Goal: Task Accomplishment & Management: Manage account settings

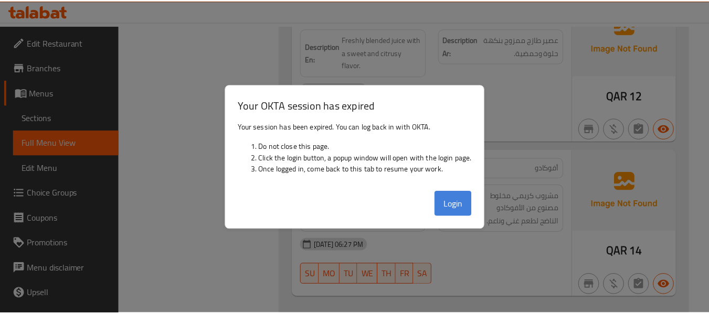
scroll to position [5551, 0]
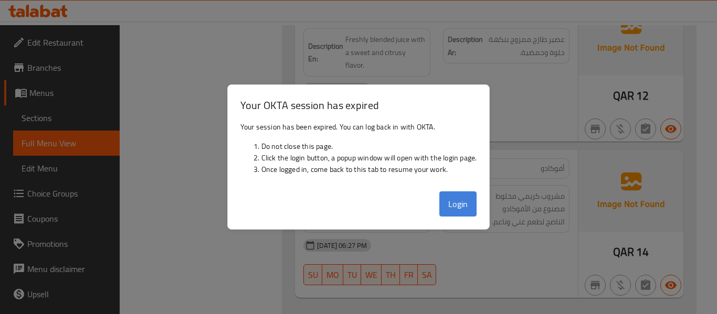
click at [455, 209] on button "Login" at bounding box center [458, 204] width 38 height 25
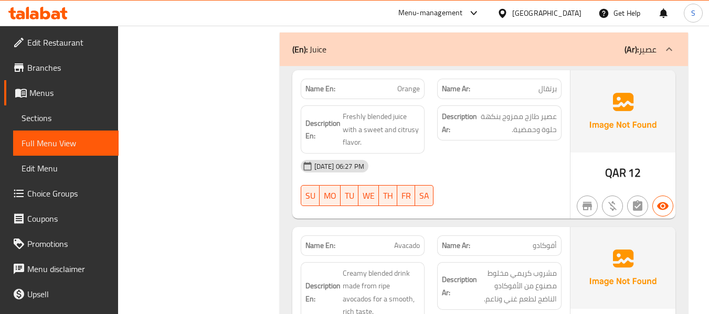
click at [569, 13] on div "Qatar" at bounding box center [546, 13] width 69 height 12
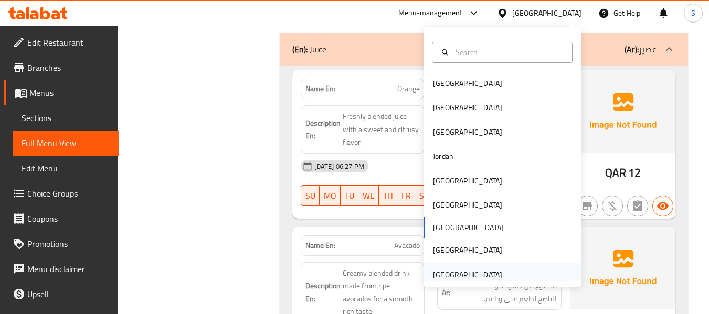
click at [470, 264] on div "[GEOGRAPHIC_DATA]" at bounding box center [468, 275] width 86 height 24
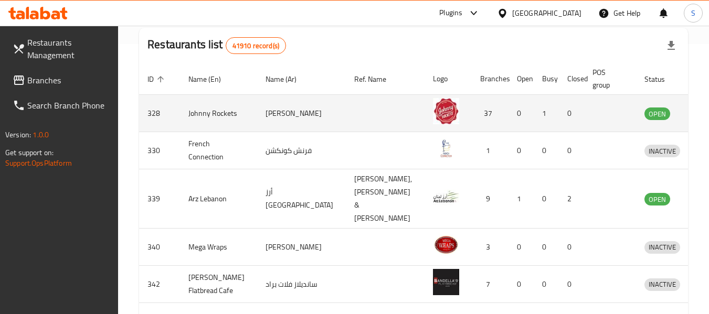
scroll to position [113, 0]
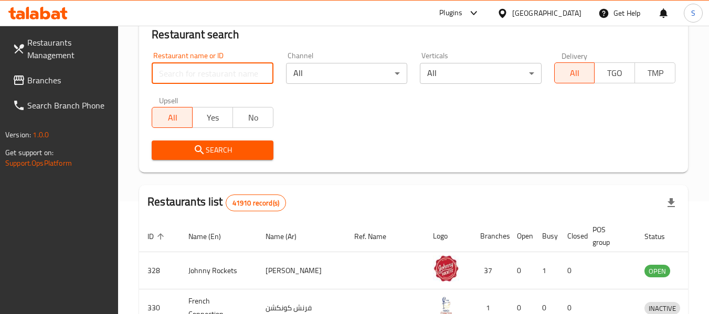
drag, startPoint x: 216, startPoint y: 72, endPoint x: 216, endPoint y: 63, distance: 9.5
click at [216, 72] on input "search" at bounding box center [212, 73] width 121 height 21
paste input "600320"
type input "600320"
click button "Search" at bounding box center [212, 150] width 121 height 19
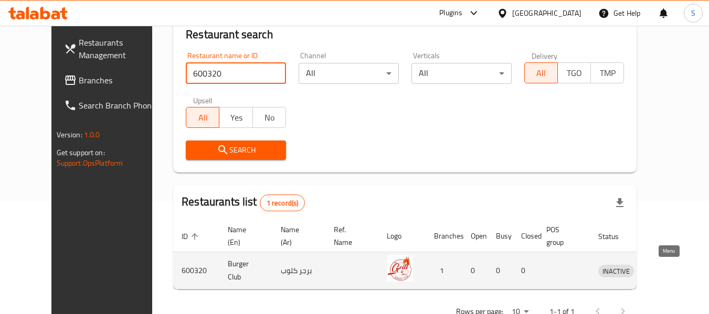
click at [664, 270] on icon "enhanced table" at bounding box center [661, 271] width 12 height 9
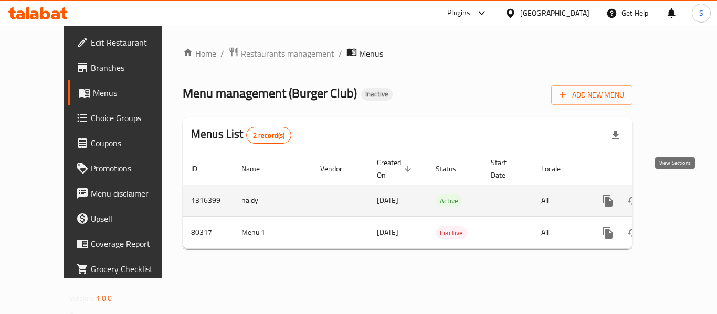
click at [677, 195] on icon "enhanced table" at bounding box center [683, 201] width 13 height 13
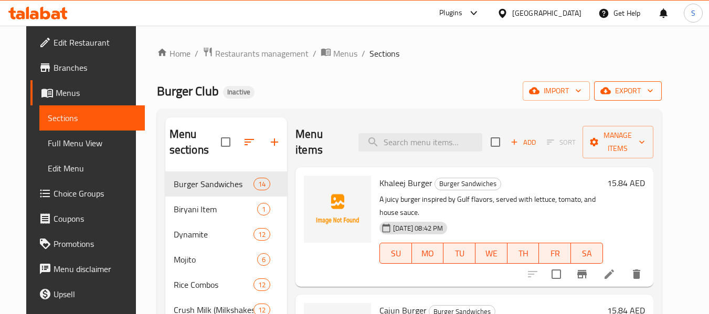
click at [648, 94] on span "export" at bounding box center [627, 90] width 51 height 13
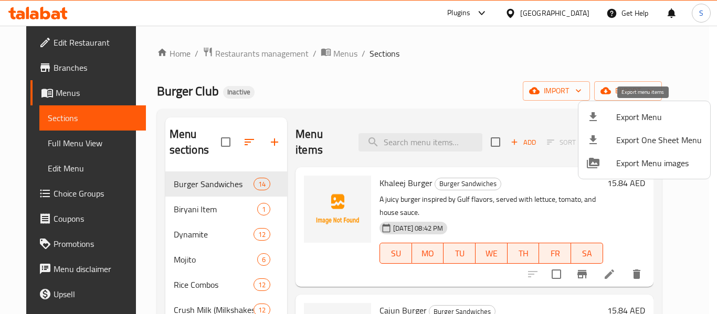
click at [637, 116] on span "Export Menu" at bounding box center [659, 117] width 86 height 13
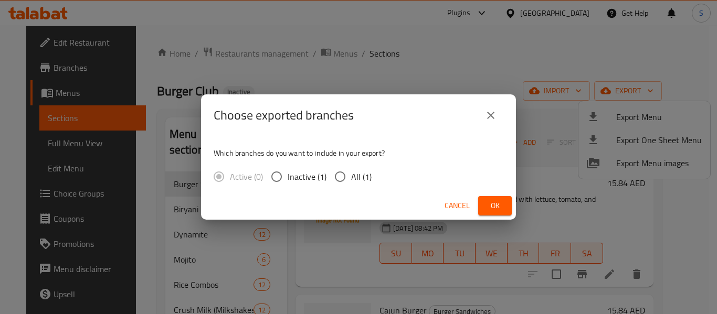
click at [357, 179] on span "All (1)" at bounding box center [361, 177] width 20 height 13
click at [351, 179] on input "All (1)" at bounding box center [340, 177] width 22 height 22
radio input "true"
click at [497, 213] on button "Ok" at bounding box center [495, 205] width 34 height 19
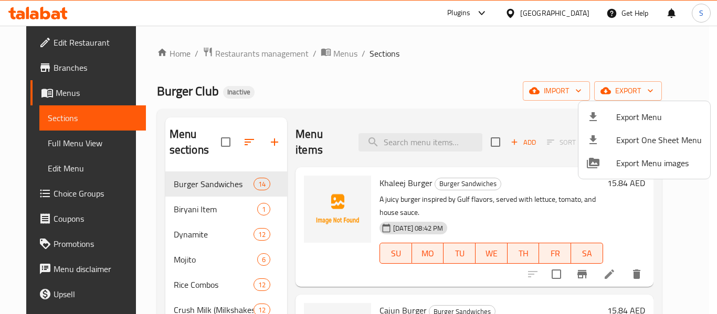
drag, startPoint x: 420, startPoint y: 58, endPoint x: 293, endPoint y: 56, distance: 127.0
click at [419, 58] on div at bounding box center [358, 157] width 717 height 314
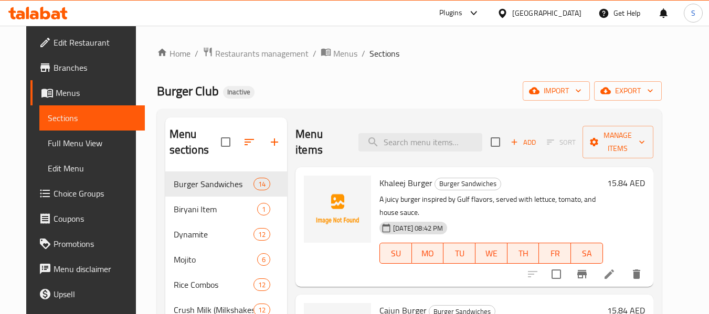
click at [55, 36] on span "Edit Restaurant" at bounding box center [95, 42] width 83 height 13
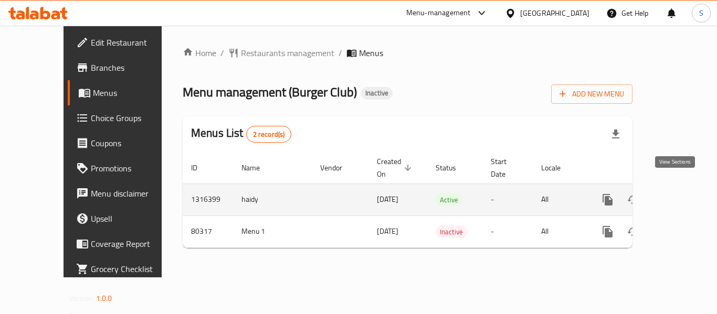
click at [676, 195] on link "enhanced table" at bounding box center [683, 199] width 25 height 25
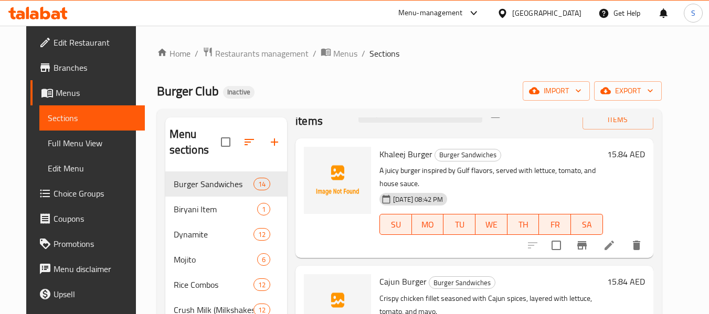
scroll to position [52, 0]
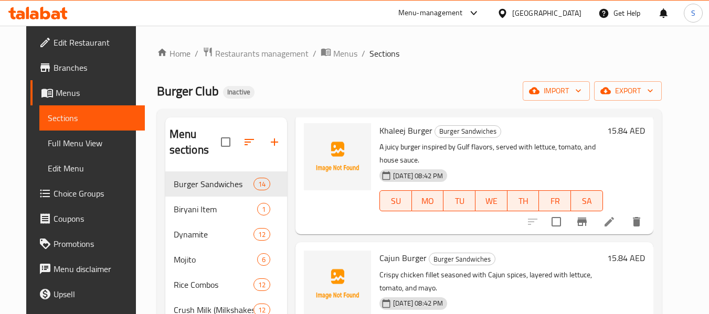
click at [81, 146] on span "Full Menu View" at bounding box center [92, 143] width 89 height 13
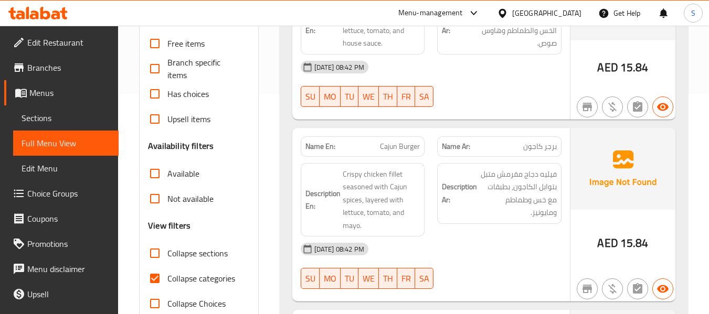
scroll to position [262, 0]
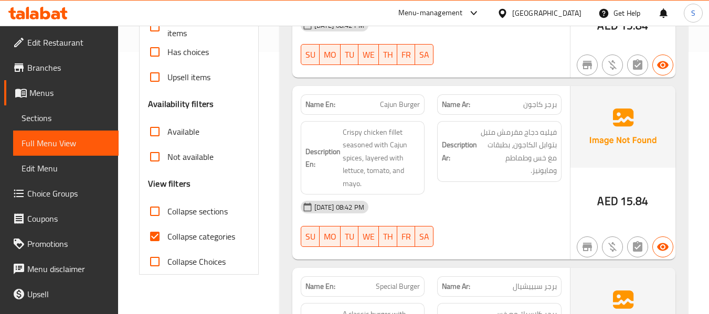
click at [199, 236] on span "Collapse categories" at bounding box center [201, 236] width 68 height 13
click at [167, 236] on input "Collapse categories" at bounding box center [154, 236] width 25 height 25
checkbox input "false"
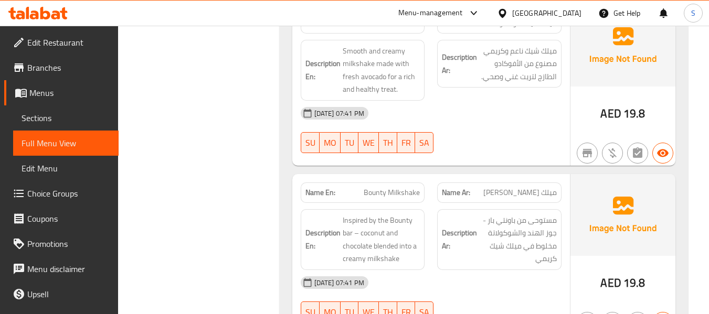
scroll to position [8420, 0]
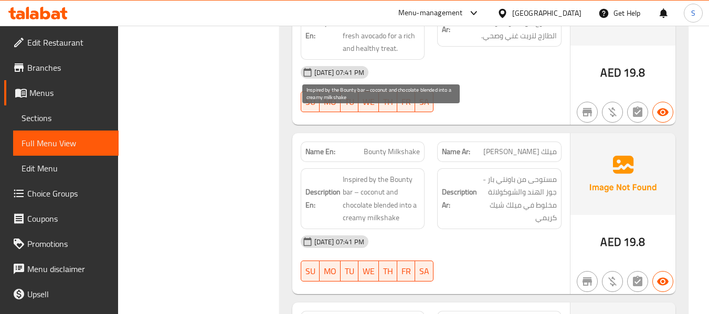
click at [344, 173] on span "Inspired by the Bounty bar – coconut and chocolate blended into a creamy milksh…" at bounding box center [382, 198] width 78 height 51
click at [349, 173] on span "Inspired by the Bounty bar – coconut and chocolate blended into a creamy milksh…" at bounding box center [382, 198] width 78 height 51
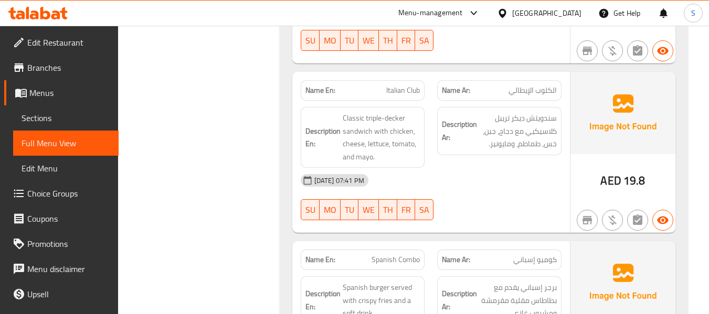
scroll to position [16307, 0]
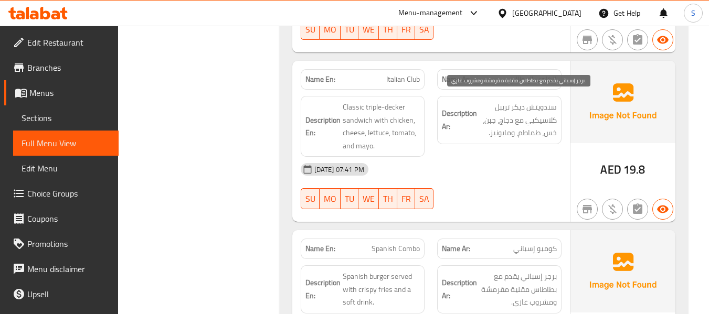
click at [544, 270] on span "برجر إسباني يقدم مع بطاطاس مقلية مقرمشة ومشروب غازي." at bounding box center [518, 289] width 78 height 39
click at [400, 243] on span "Spanish Combo" at bounding box center [396, 248] width 48 height 11
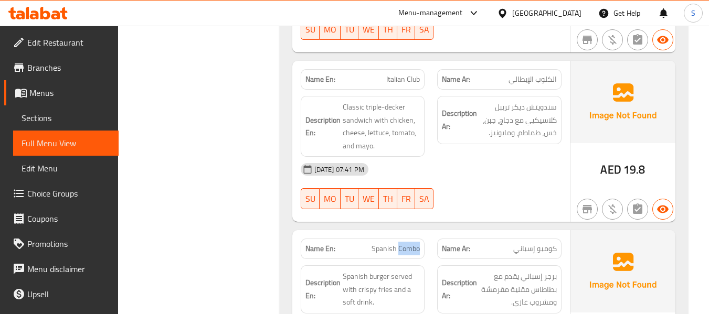
click at [400, 243] on span "Spanish Combo" at bounding box center [396, 248] width 48 height 11
copy span "Spanish Combo"
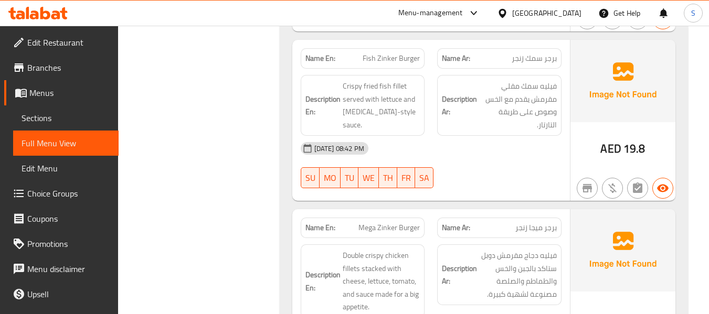
scroll to position [2191, 0]
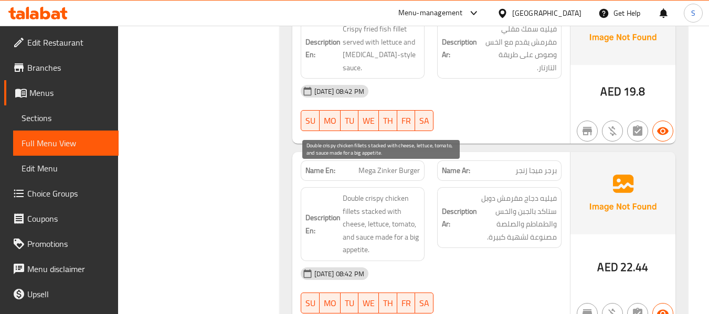
click at [356, 199] on span "Double crispy chicken fillets stacked with cheese, lettuce, tomato, and sauce m…" at bounding box center [382, 224] width 78 height 65
click at [363, 209] on span "Double crispy chicken fillets stacked with cheese, lettuce, tomato, and sauce m…" at bounding box center [382, 224] width 78 height 65
click at [353, 228] on span "Double crispy chicken fillets stacked with cheese, lettuce, tomato, and sauce m…" at bounding box center [382, 224] width 78 height 65
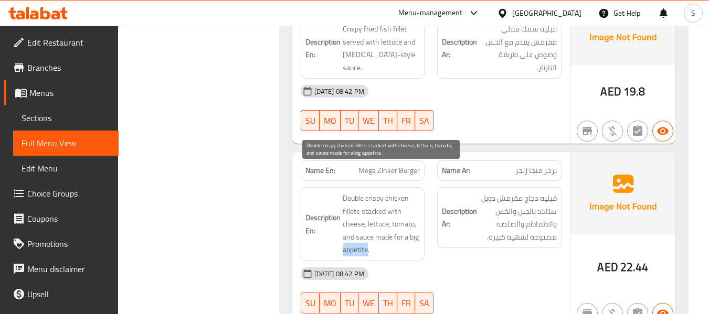
click at [353, 228] on span "Double crispy chicken fillets stacked with cheese, lettuce, tomato, and sauce m…" at bounding box center [382, 224] width 78 height 65
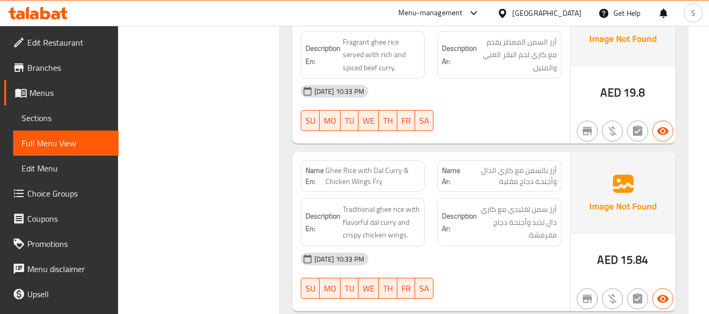
scroll to position [6100, 0]
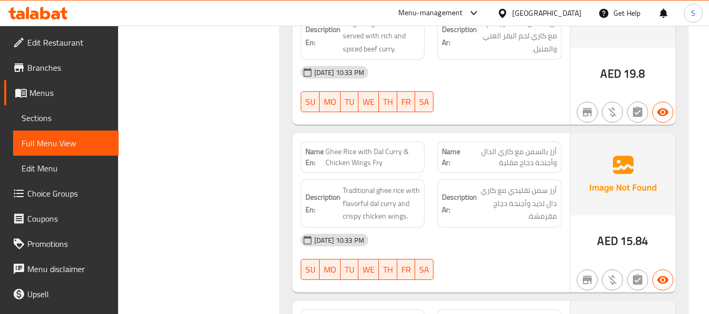
click at [375, 146] on span "Ghee Rice with Dal Curry & Chicken Wings Fry" at bounding box center [372, 157] width 95 height 22
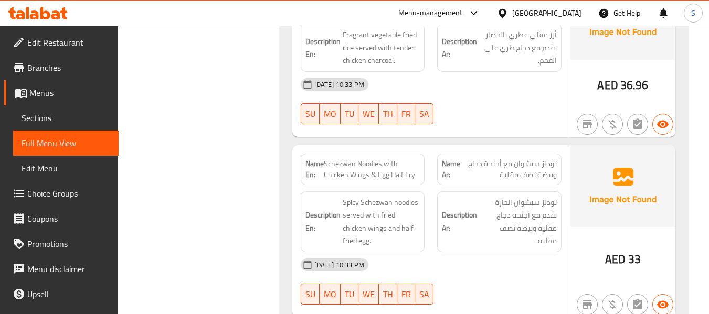
scroll to position [6782, 0]
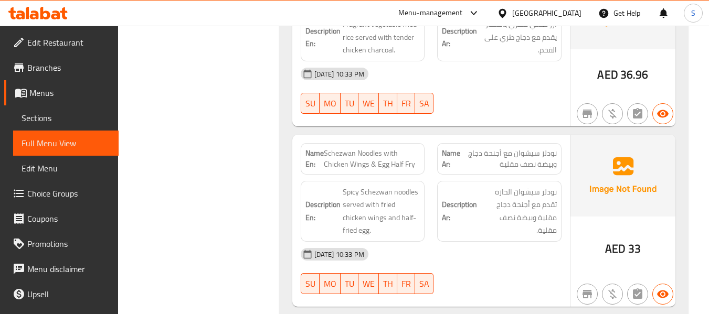
click at [356, 148] on span "Schezwan Noodles with Chicken Wings & Egg Half Fry" at bounding box center [372, 159] width 97 height 22
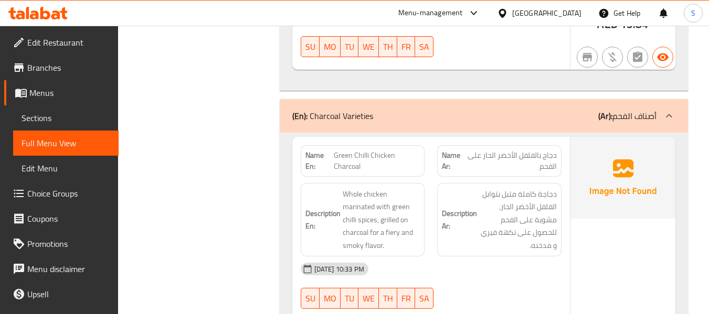
scroll to position [10216, 0]
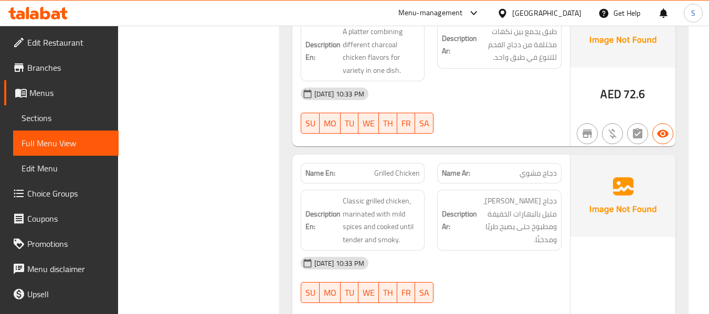
scroll to position [12526, 0]
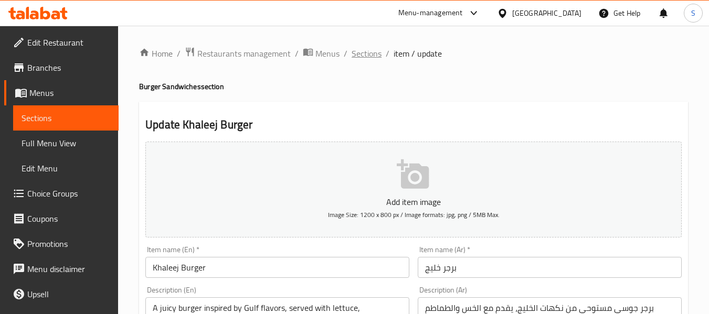
click at [374, 56] on span "Sections" at bounding box center [367, 53] width 30 height 13
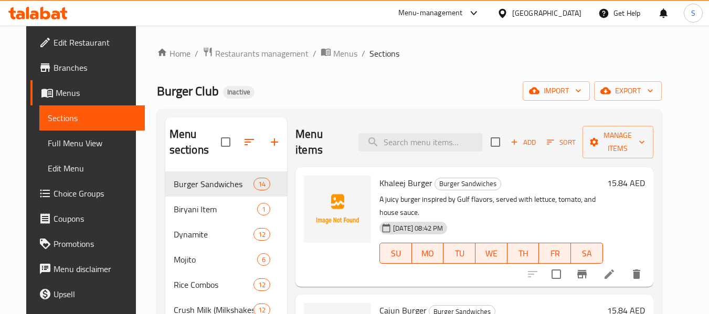
scroll to position [147, 0]
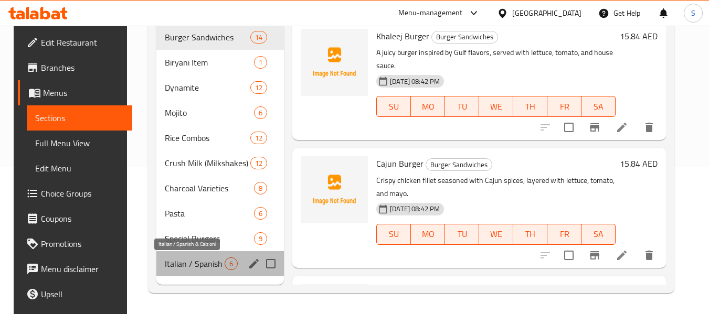
click at [189, 260] on span "Italian / Spanish & Calzoni" at bounding box center [195, 264] width 60 height 13
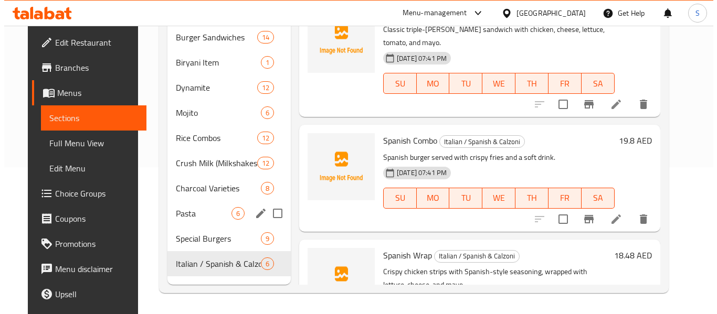
scroll to position [94, 0]
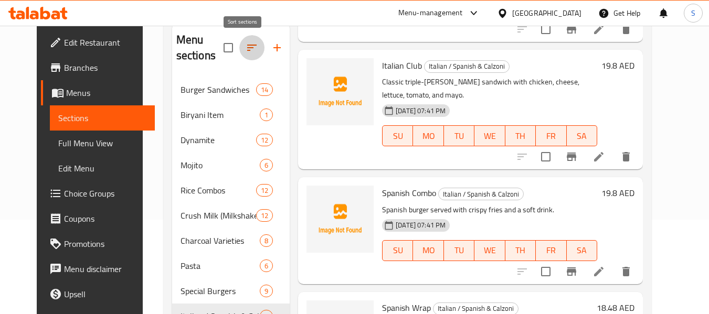
click at [246, 51] on icon "button" at bounding box center [252, 47] width 13 height 13
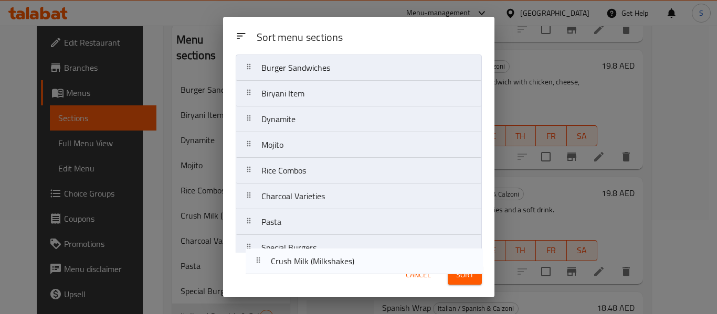
scroll to position [94, 0]
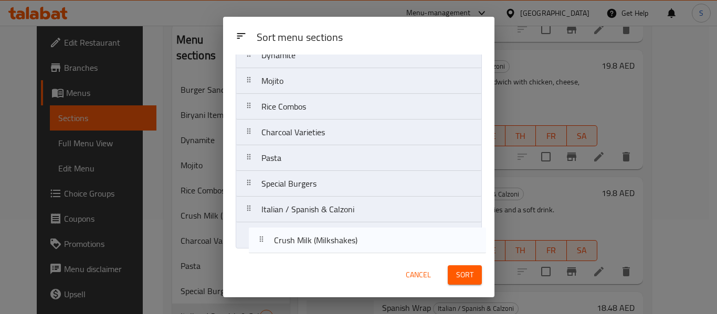
drag, startPoint x: 329, startPoint y: 228, endPoint x: 342, endPoint y: 247, distance: 23.1
click at [342, 247] on nav "Burger Sandwiches Biryani Item Dynamite Mojito Rice Combos Crush Milk (Milkshak…" at bounding box center [359, 120] width 246 height 258
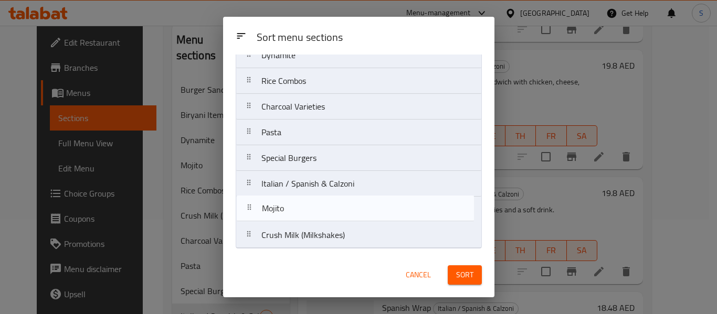
drag, startPoint x: 320, startPoint y: 183, endPoint x: 321, endPoint y: 222, distance: 39.4
click at [321, 222] on nav "Burger Sandwiches Biryani Item Dynamite Mojito Rice Combos Charcoal Varieties P…" at bounding box center [359, 120] width 246 height 258
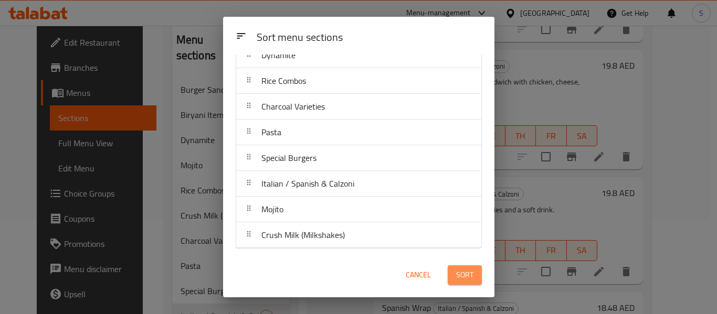
click at [463, 279] on span "Sort" at bounding box center [464, 275] width 17 height 13
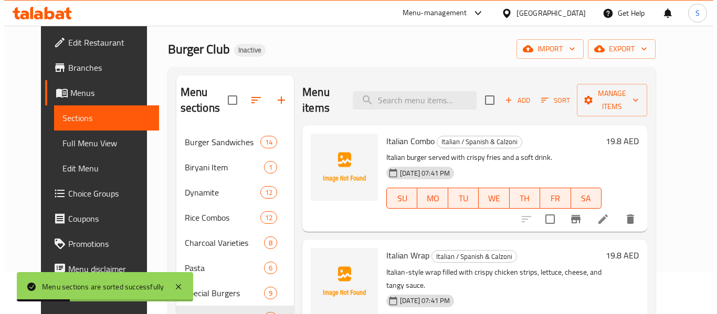
scroll to position [0, 0]
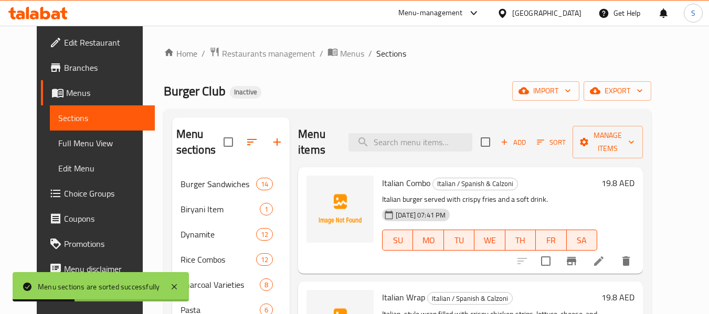
click at [651, 81] on div "Home / Restaurants management / Menus / Sections Burger Club Inactive import ex…" at bounding box center [407, 244] width 487 height 394
click at [642, 91] on icon "button" at bounding box center [639, 91] width 5 height 3
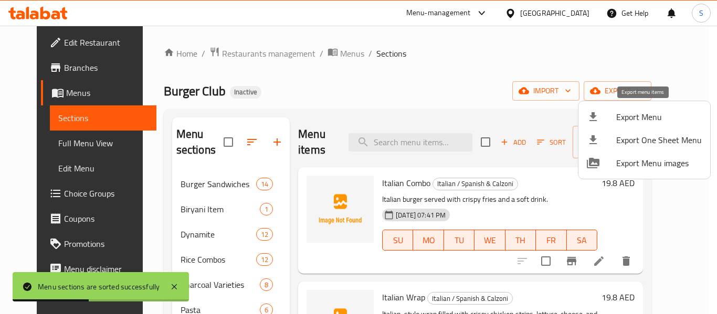
click at [637, 122] on span "Export Menu" at bounding box center [659, 117] width 86 height 13
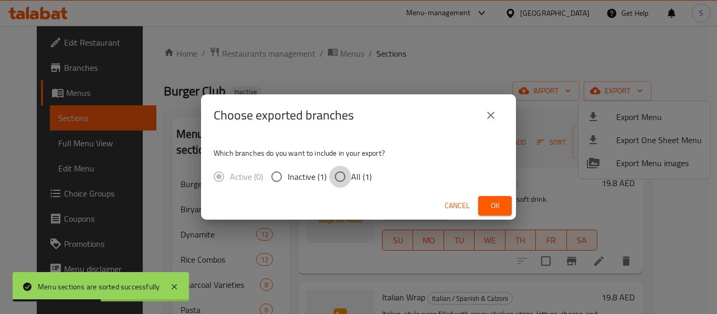
click at [349, 177] on input "All (1)" at bounding box center [340, 177] width 22 height 22
radio input "true"
drag, startPoint x: 500, startPoint y: 203, endPoint x: 423, endPoint y: 52, distance: 169.4
click at [500, 200] on span "Ok" at bounding box center [494, 205] width 17 height 13
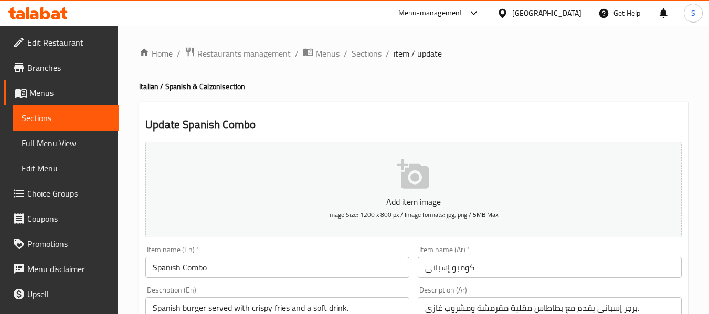
scroll to position [105, 0]
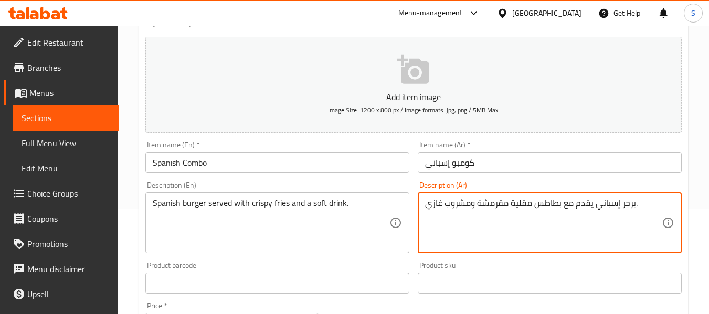
type textarea "برجر إسباني يقدم مع بطاطس مقلية مقرمشة ومشروب غازي."
click at [564, 169] on input "كومبو إسباني" at bounding box center [550, 162] width 264 height 21
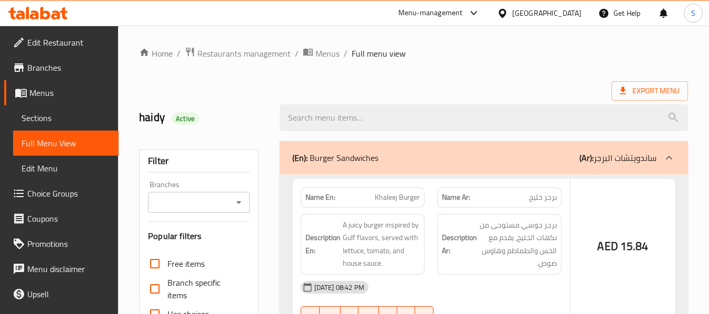
scroll to position [262, 0]
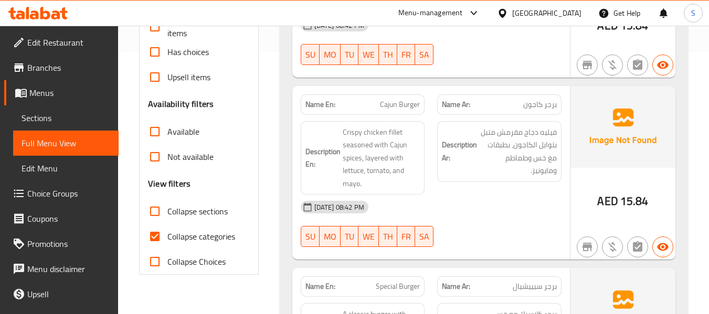
click at [199, 240] on span "Collapse categories" at bounding box center [201, 236] width 68 height 13
click at [167, 240] on input "Collapse categories" at bounding box center [154, 236] width 25 height 25
checkbox input "false"
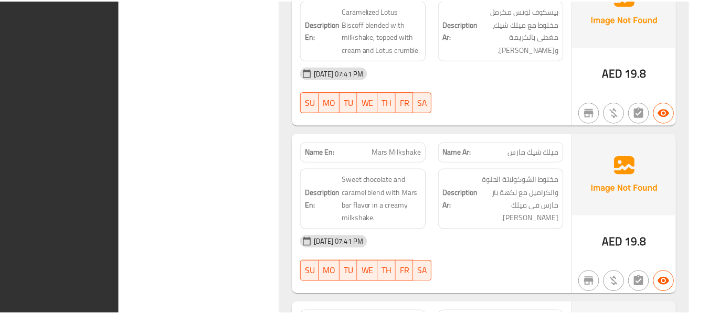
scroll to position [16489, 0]
